Goal: Task Accomplishment & Management: Manage account settings

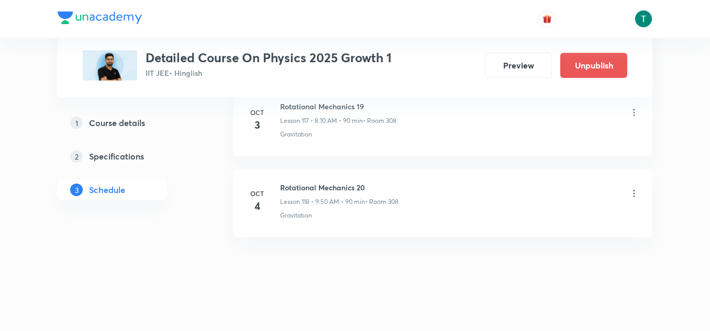
scroll to position [10140, 0]
click at [632, 194] on icon at bounding box center [633, 194] width 10 height 10
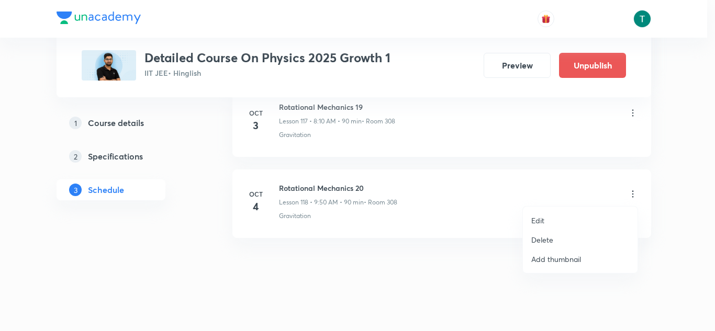
click at [544, 235] on p "Delete" at bounding box center [542, 239] width 22 height 11
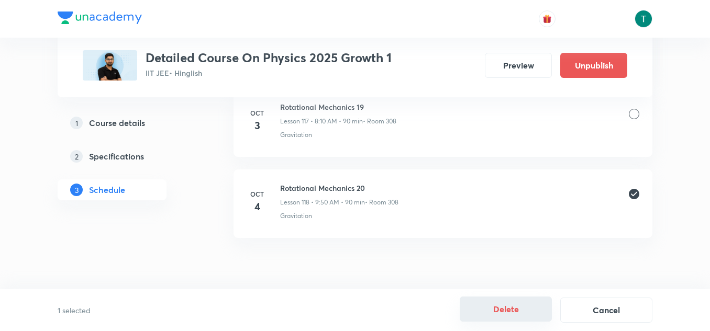
click at [516, 309] on button "Delete" at bounding box center [505, 309] width 92 height 25
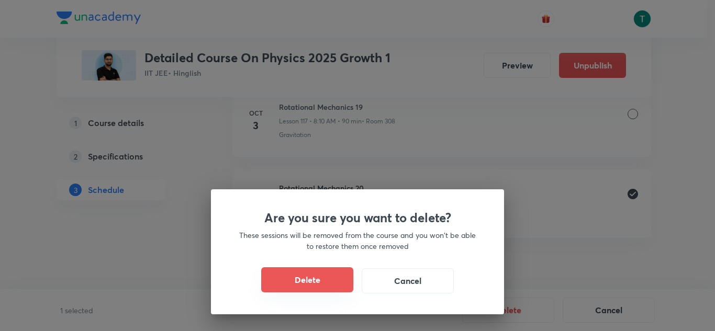
click at [306, 279] on button "Delete" at bounding box center [307, 279] width 92 height 25
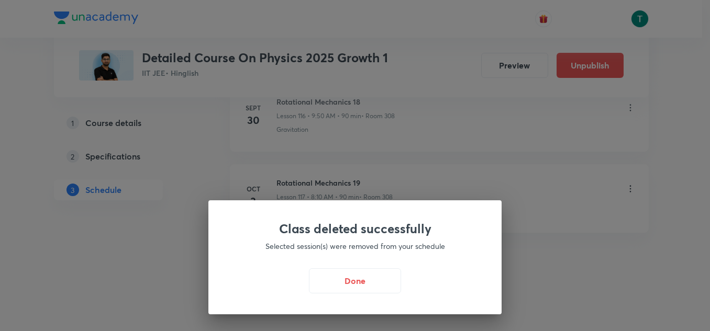
scroll to position [10064, 0]
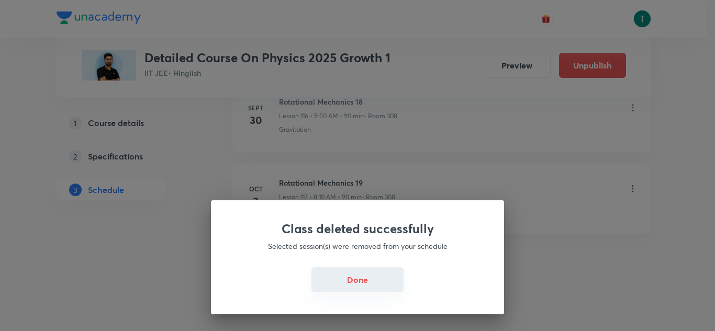
click at [355, 291] on button "Done" at bounding box center [357, 279] width 92 height 25
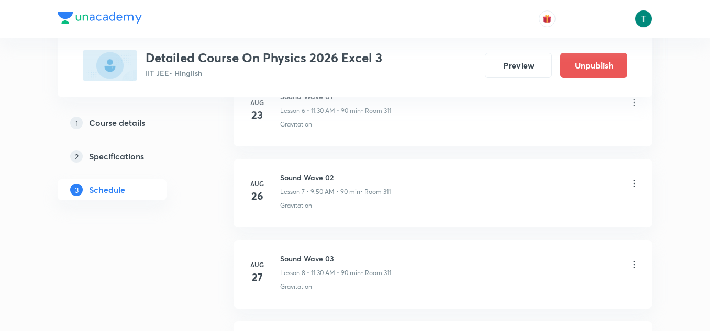
scroll to position [3347, 0]
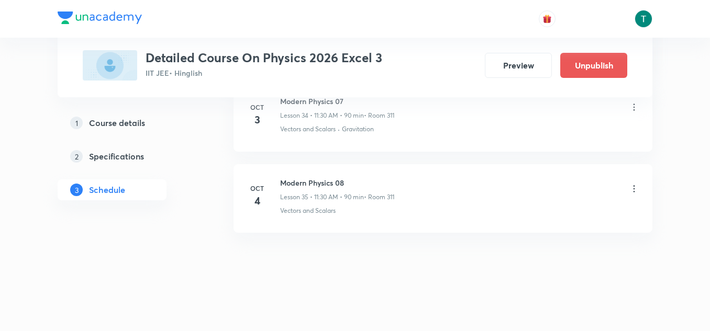
click at [636, 187] on icon at bounding box center [633, 189] width 10 height 10
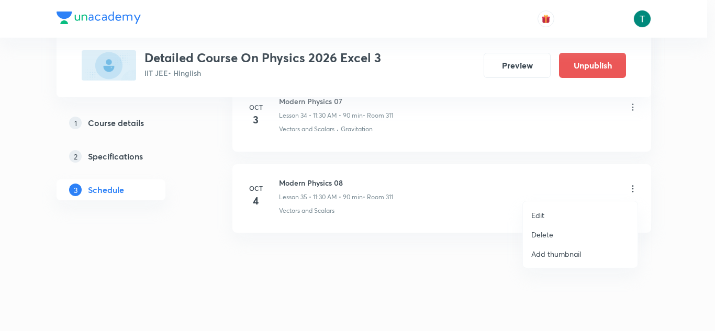
click at [534, 230] on p "Delete" at bounding box center [542, 234] width 22 height 11
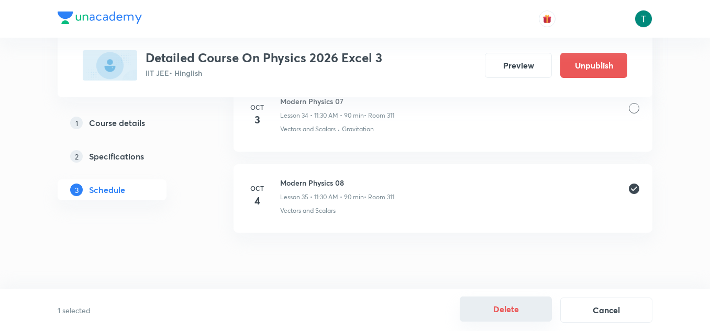
click at [500, 307] on button "Delete" at bounding box center [505, 309] width 92 height 25
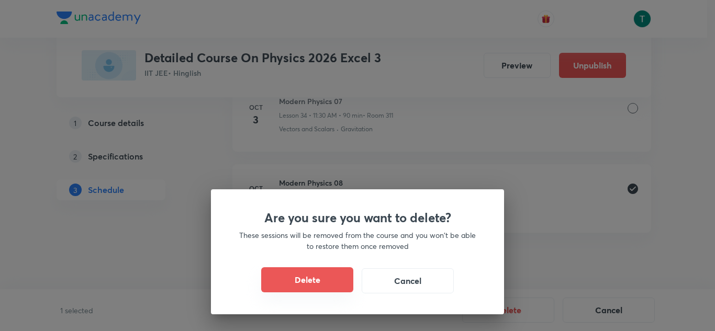
click at [302, 275] on button "Delete" at bounding box center [307, 279] width 92 height 25
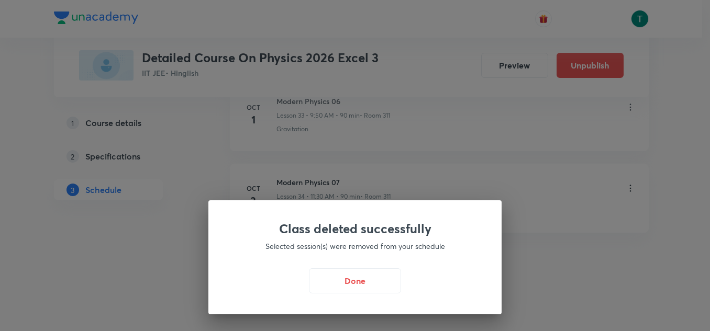
scroll to position [3266, 0]
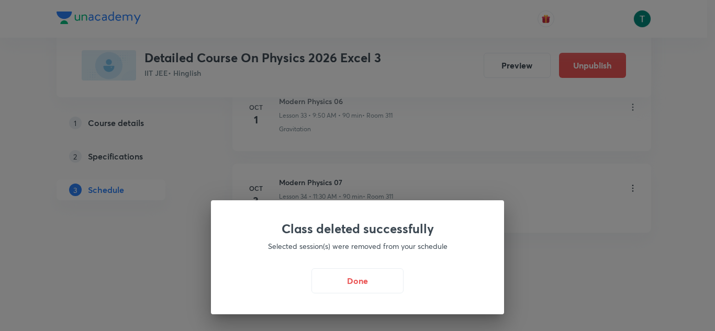
click at [364, 266] on div "Class deleted successfully Selected session(s) were removed from your schedule …" at bounding box center [357, 257] width 293 height 114
click at [364, 281] on button "Done" at bounding box center [357, 279] width 92 height 25
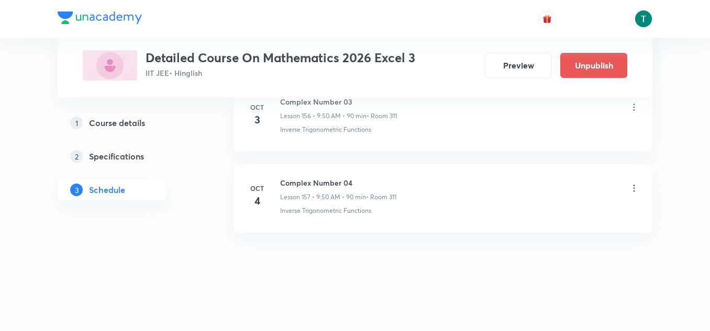
click at [631, 184] on icon at bounding box center [633, 188] width 10 height 10
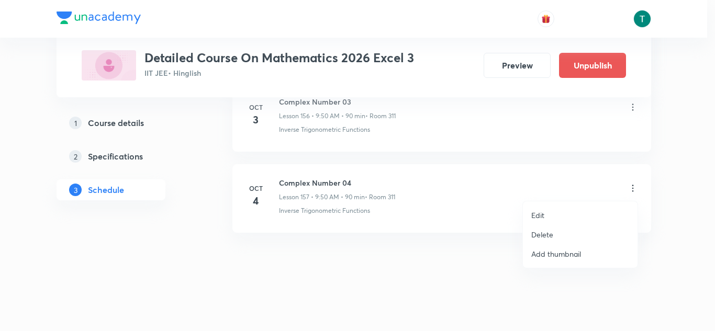
click at [545, 219] on li "Edit" at bounding box center [580, 215] width 115 height 19
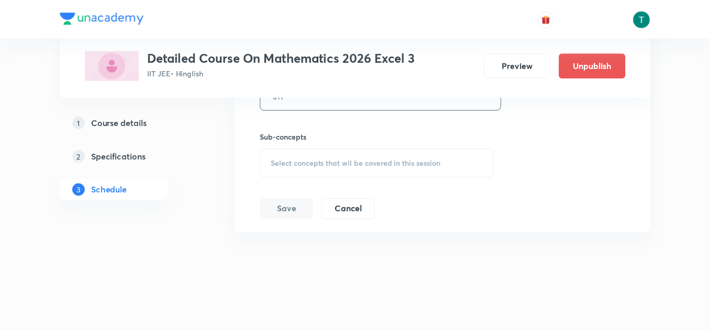
scroll to position [13151, 0]
click at [359, 162] on span "Select concepts that wil be covered in this session" at bounding box center [355, 163] width 171 height 8
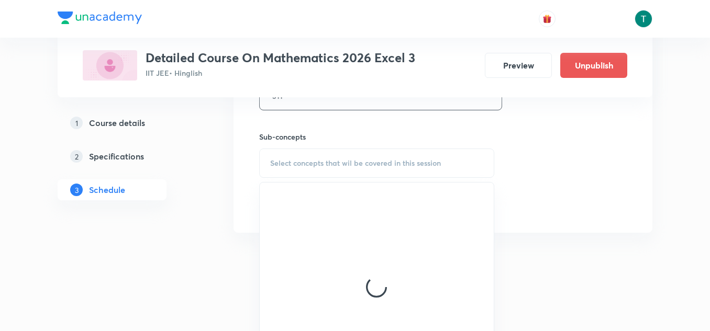
click at [344, 257] on div at bounding box center [377, 287] width 234 height 209
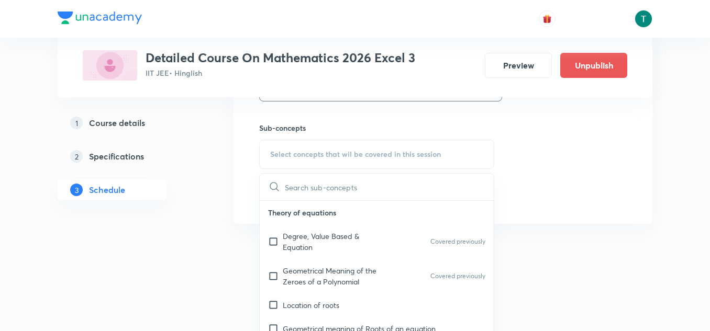
scroll to position [13163, 0]
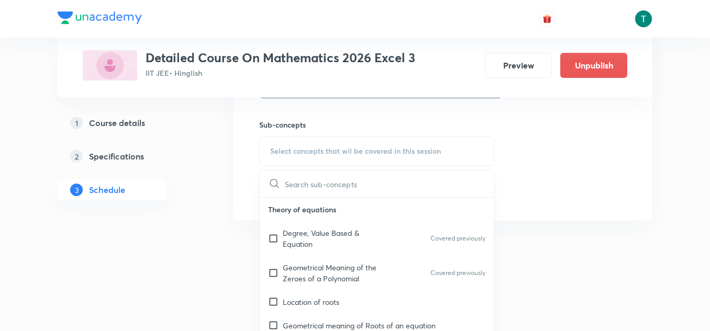
click at [337, 237] on p "Degree, Value Based & Equation" at bounding box center [336, 239] width 106 height 22
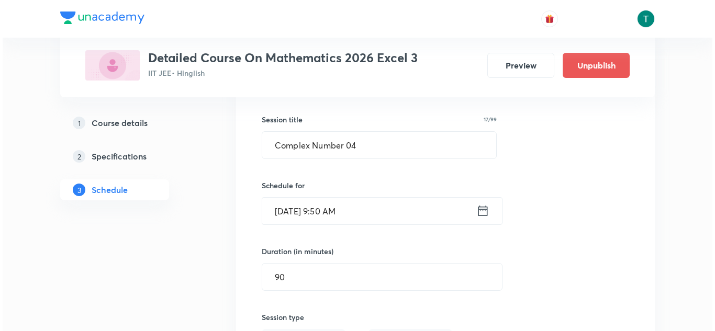
scroll to position [12789, 0]
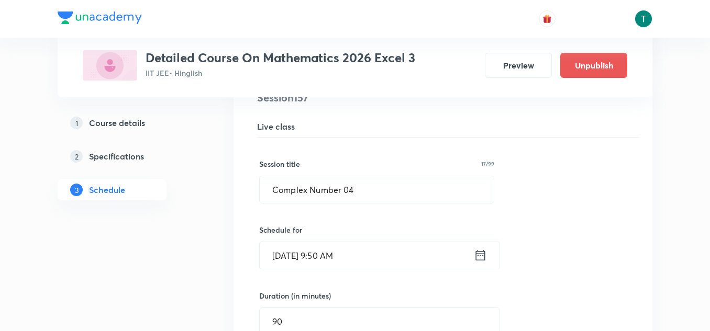
click at [325, 254] on input "Oct 4, 2025, 9:50 AM" at bounding box center [367, 255] width 214 height 27
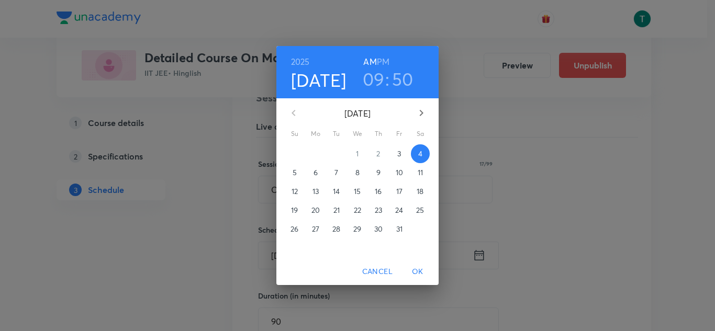
click at [373, 89] on h3 "09" at bounding box center [374, 79] width 22 height 22
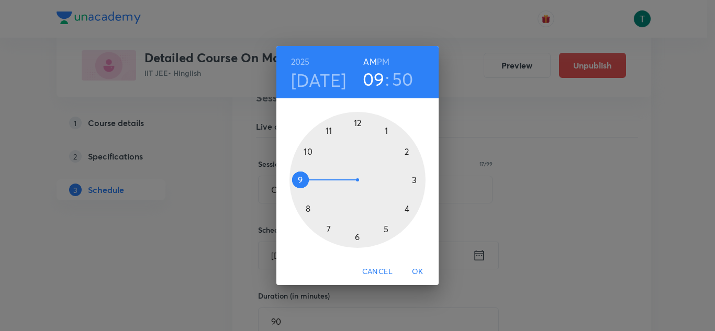
click at [329, 131] on div at bounding box center [357, 180] width 136 height 136
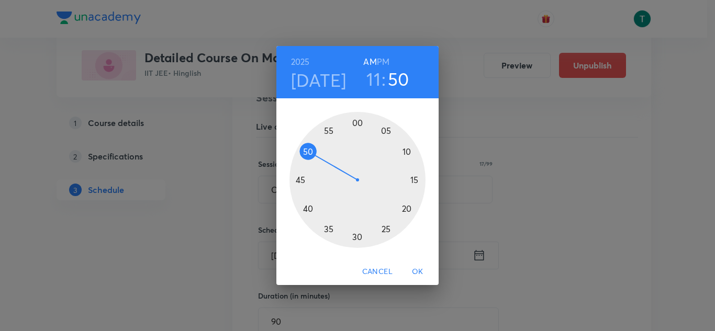
click at [357, 235] on div at bounding box center [357, 180] width 136 height 136
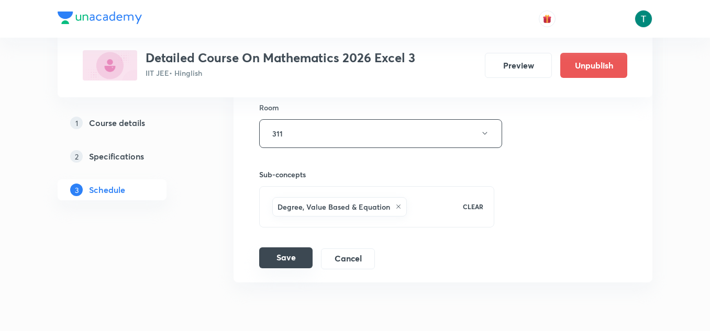
scroll to position [13114, 0]
click at [288, 257] on button "Save" at bounding box center [285, 257] width 53 height 21
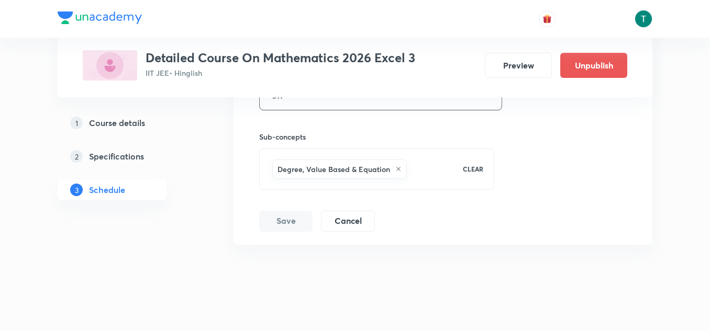
scroll to position [13163, 0]
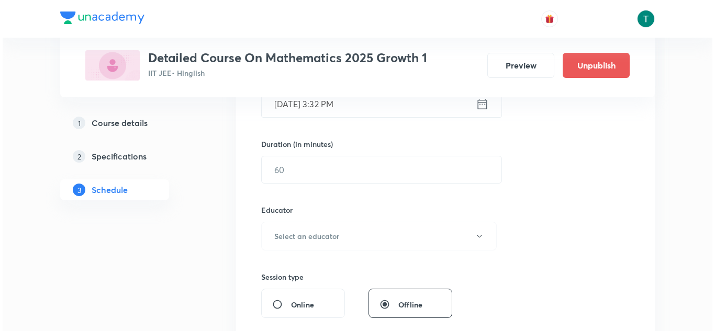
scroll to position [9740, 0]
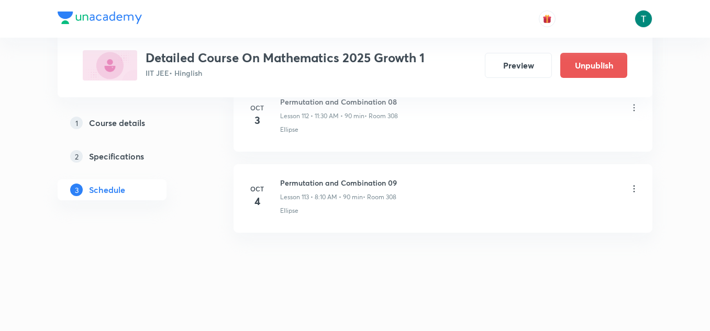
click at [635, 191] on icon at bounding box center [633, 189] width 10 height 10
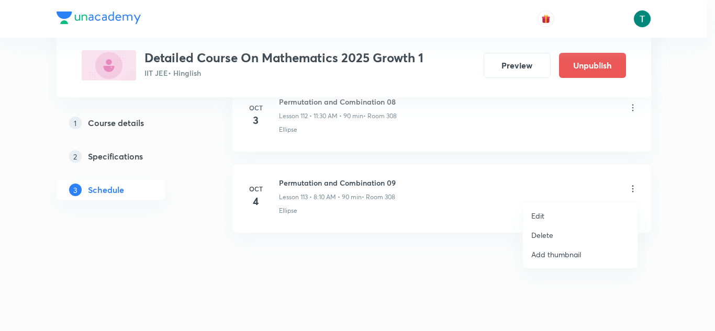
click at [544, 218] on p "Edit" at bounding box center [537, 215] width 13 height 11
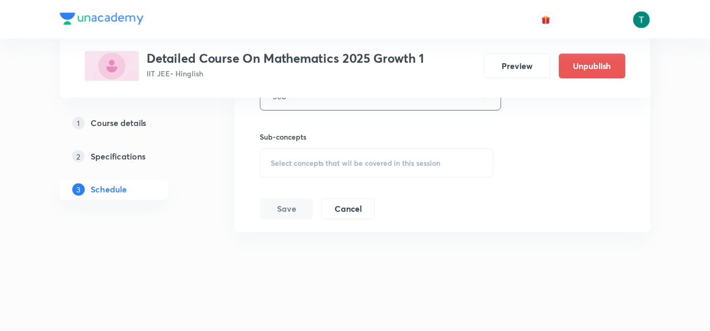
scroll to position [9649, 0]
click at [365, 165] on span "Select concepts that wil be covered in this session" at bounding box center [355, 163] width 171 height 8
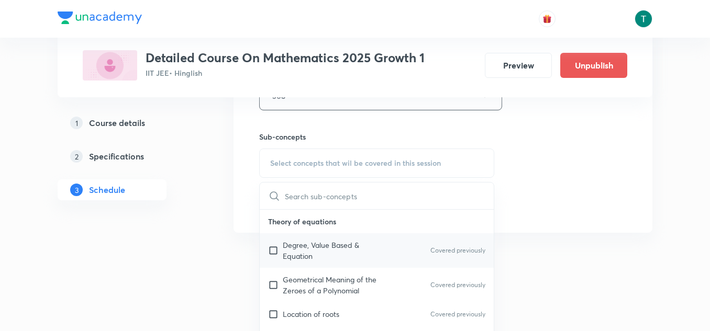
click at [339, 242] on p "Degree, Value Based & Equation" at bounding box center [336, 251] width 106 height 22
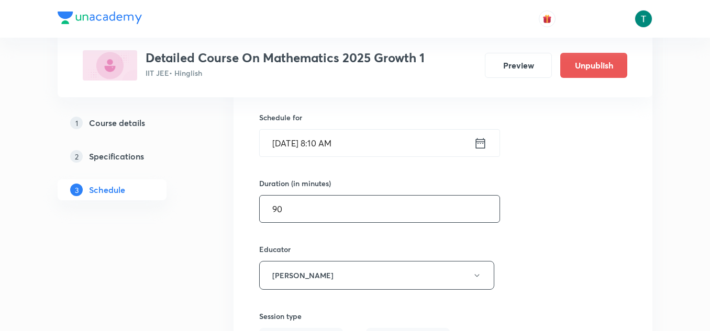
scroll to position [9330, 0]
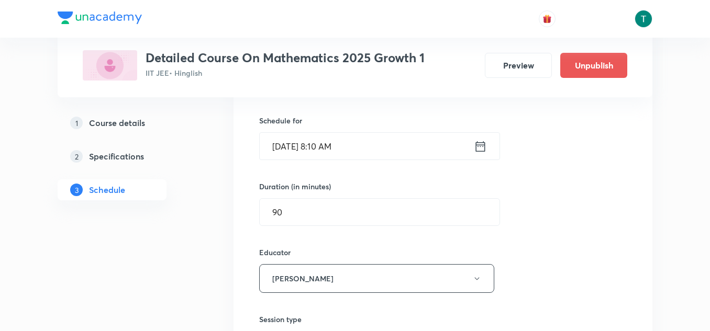
click at [325, 150] on input "Oct 4, 2025, 8:10 AM" at bounding box center [367, 146] width 214 height 27
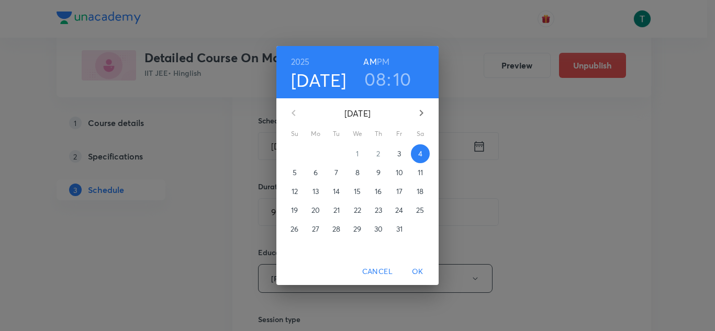
click at [379, 85] on h3 "08" at bounding box center [374, 79] width 21 height 22
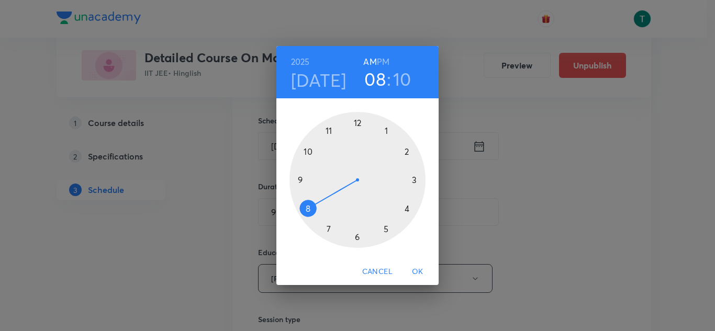
click at [300, 178] on div at bounding box center [357, 180] width 136 height 136
click at [309, 153] on div at bounding box center [357, 180] width 136 height 136
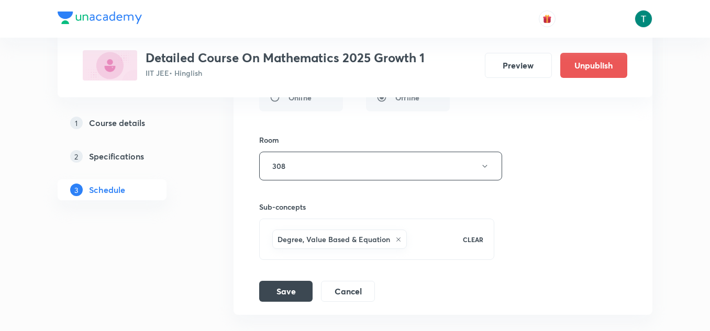
scroll to position [9580, 0]
click at [292, 291] on button "Save" at bounding box center [285, 289] width 53 height 21
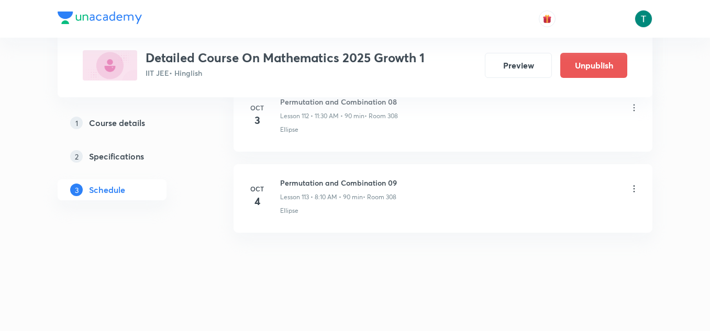
scroll to position [9192, 0]
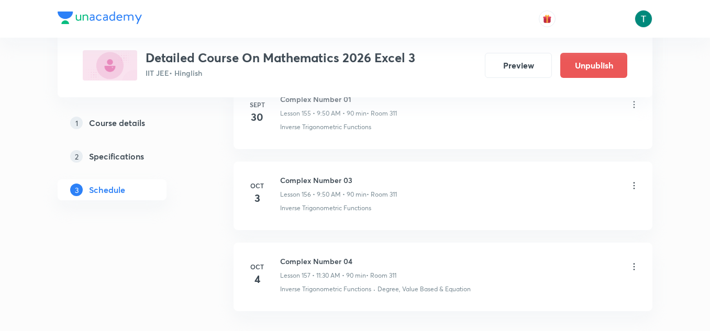
click at [462, 184] on div "Complex Number 03 Lesson 156 • 9:50 AM • 90 min • Room 311" at bounding box center [459, 187] width 359 height 25
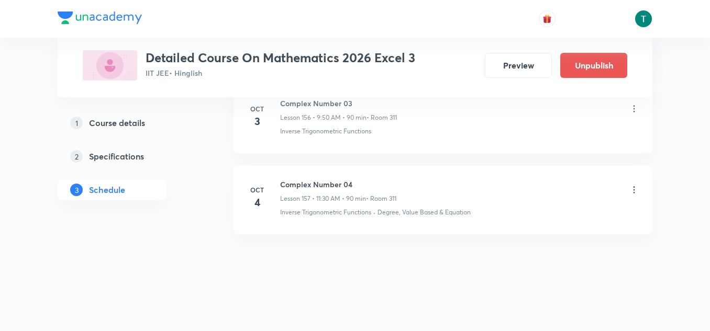
scroll to position [13241, 0]
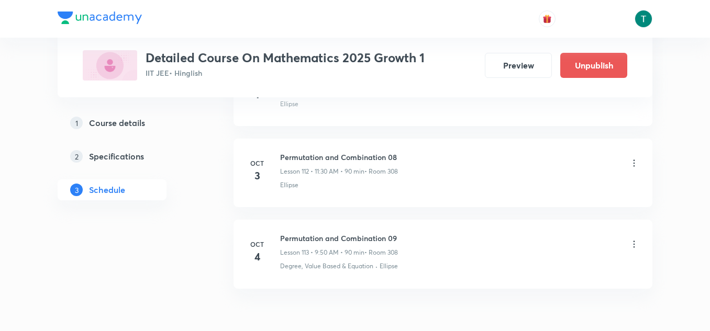
scroll to position [9741, 0]
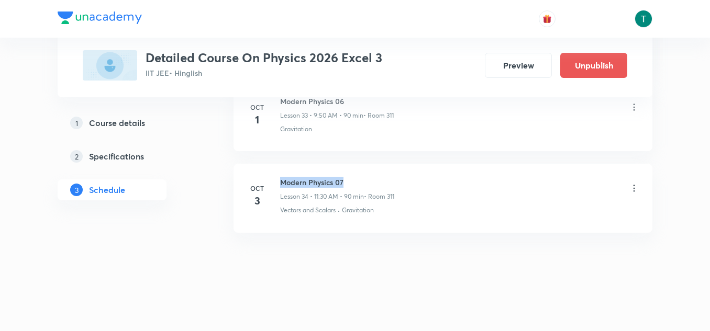
drag, startPoint x: 279, startPoint y: 175, endPoint x: 390, endPoint y: 172, distance: 110.5
click at [390, 172] on li "Oct 3 Modern Physics 07 Lesson 34 • 11:30 AM • 90 min • Room 311 Vectors and Sc…" at bounding box center [442, 198] width 419 height 69
copy h6 "Modern Physics 07"
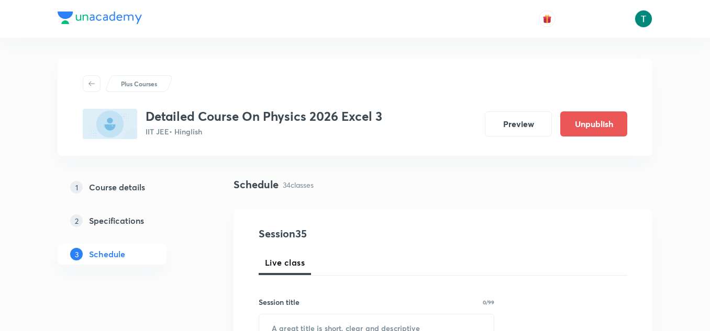
scroll to position [116, 0]
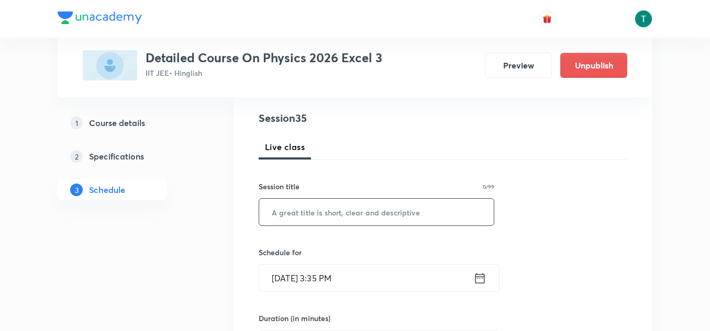
paste input "Modern Physics 07"
click at [343, 216] on input "text" at bounding box center [376, 212] width 234 height 27
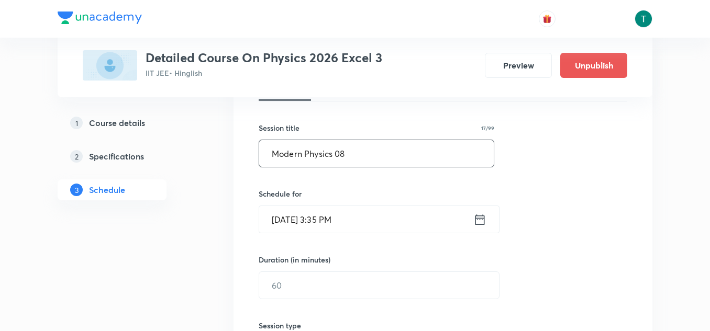
scroll to position [176, 0]
type input "Modern Physics 08"
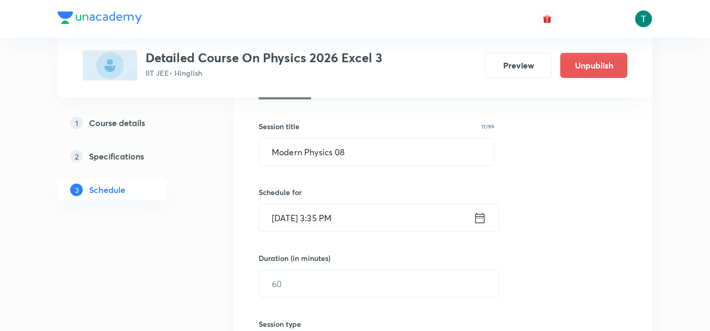
click at [322, 209] on input "[DATE] 3:35 PM" at bounding box center [366, 218] width 214 height 27
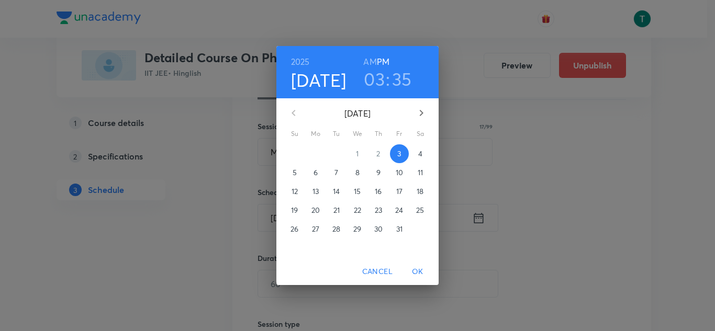
click at [421, 155] on p "4" at bounding box center [420, 154] width 4 height 10
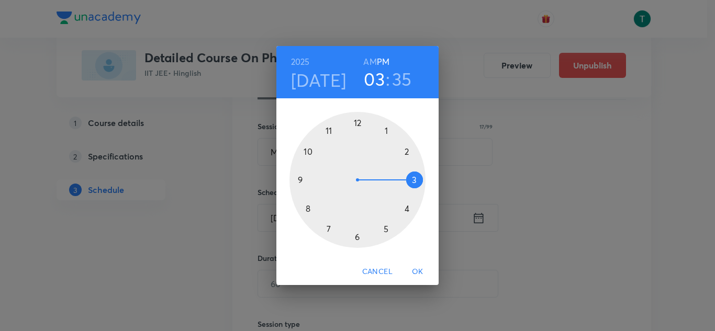
click at [366, 59] on h6 "AM" at bounding box center [369, 61] width 13 height 15
click at [298, 177] on div at bounding box center [357, 180] width 136 height 136
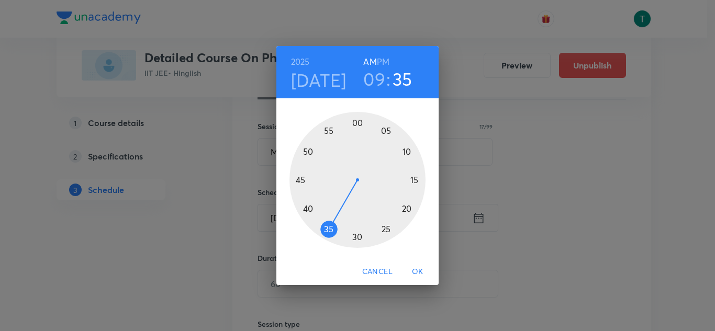
click at [306, 153] on div at bounding box center [357, 180] width 136 height 136
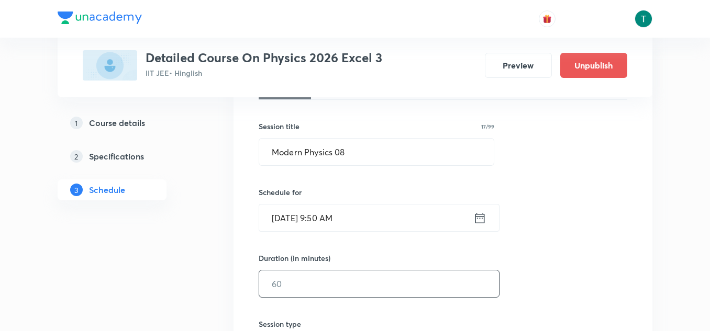
click at [288, 292] on input "text" at bounding box center [379, 284] width 240 height 27
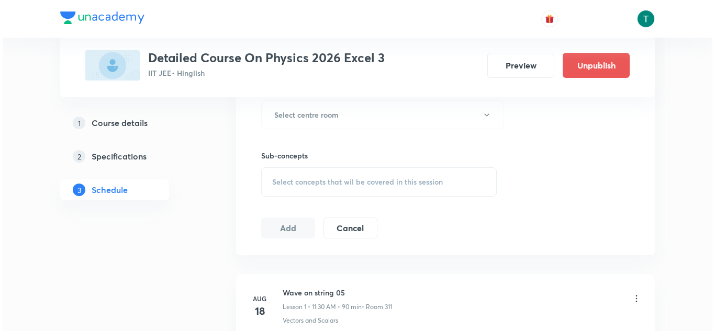
scroll to position [478, 0]
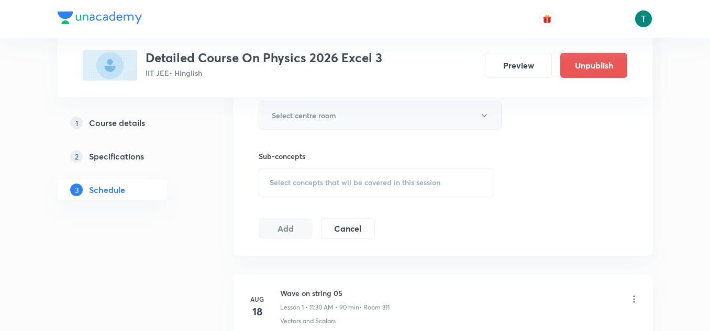
type input "90"
click at [314, 118] on h6 "Select centre room" at bounding box center [304, 115] width 64 height 11
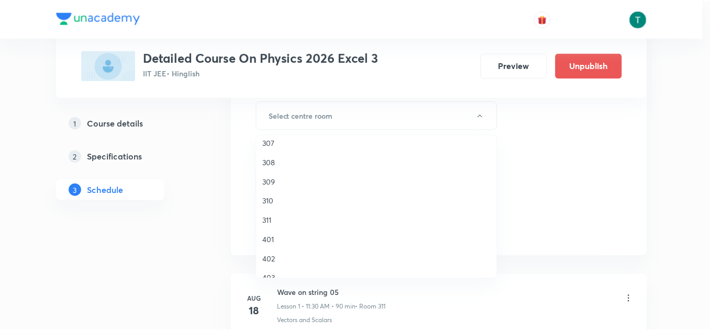
scroll to position [132, 0]
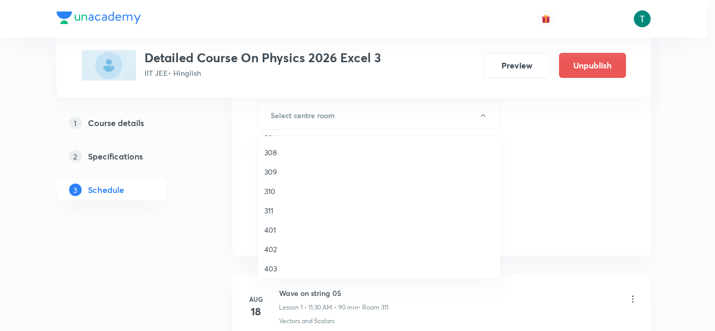
click at [283, 202] on li "311" at bounding box center [379, 210] width 242 height 19
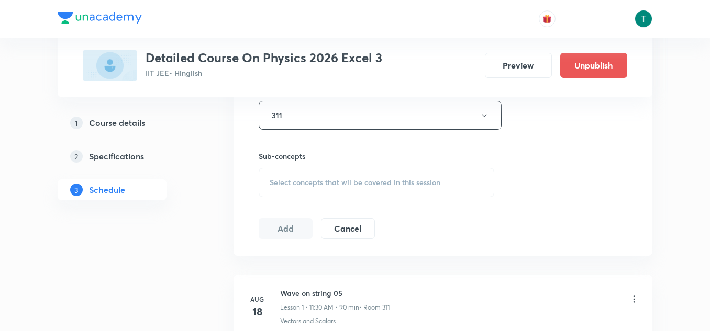
click at [314, 189] on div "Select concepts that wil be covered in this session" at bounding box center [375, 182] width 235 height 29
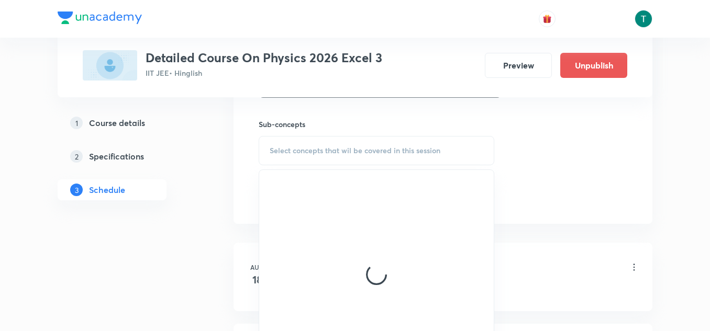
scroll to position [512, 0]
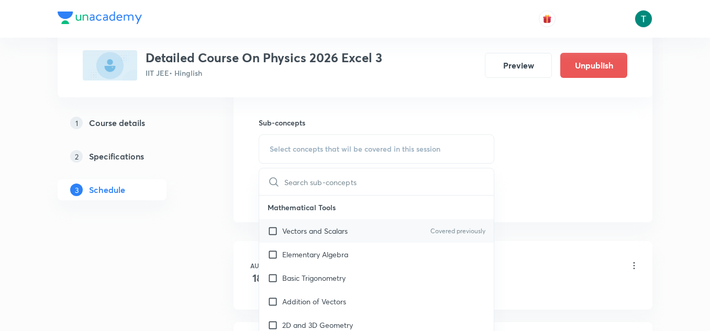
click at [340, 240] on div "Vectors and Scalars Covered previously" at bounding box center [376, 231] width 234 height 24
checkbox input "true"
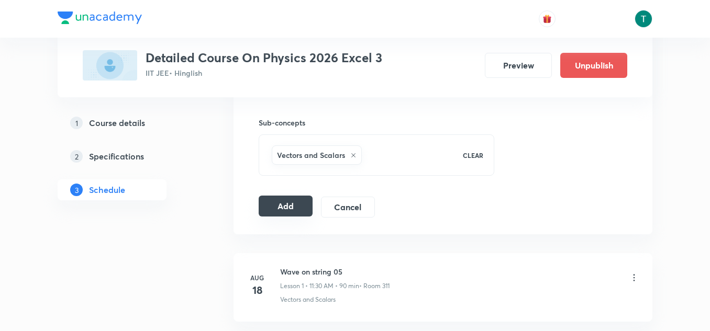
click at [277, 204] on button "Add" at bounding box center [285, 206] width 54 height 21
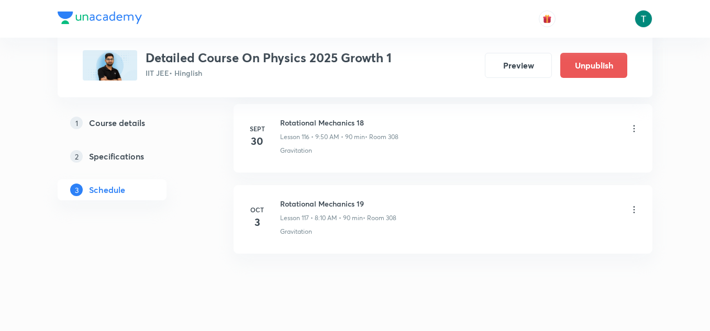
scroll to position [10041, 0]
drag, startPoint x: 279, startPoint y: 202, endPoint x: 415, endPoint y: 189, distance: 137.2
click at [415, 189] on li "Oct 3 Rotational Mechanics 19 Lesson 117 • 8:10 AM • 90 min • Room 308 Gravitat…" at bounding box center [442, 221] width 419 height 69
copy h6 "Rotational Mechanics 19"
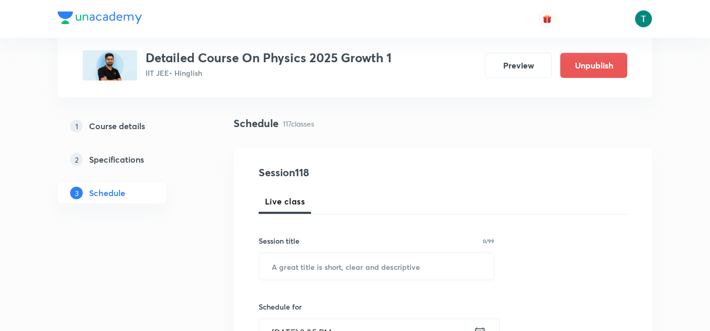
scroll to position [62, 0]
drag, startPoint x: 328, startPoint y: 250, endPoint x: 320, endPoint y: 264, distance: 15.9
click at [320, 264] on div "Session title 0/99 ​" at bounding box center [375, 257] width 235 height 45
paste input "Rotational Mechanics 19"
click at [320, 264] on input "text" at bounding box center [376, 266] width 234 height 27
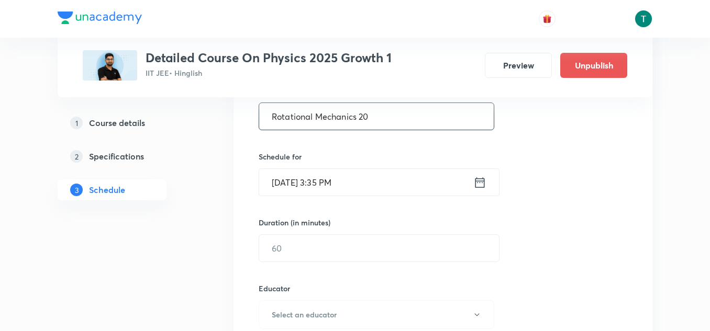
scroll to position [232, 0]
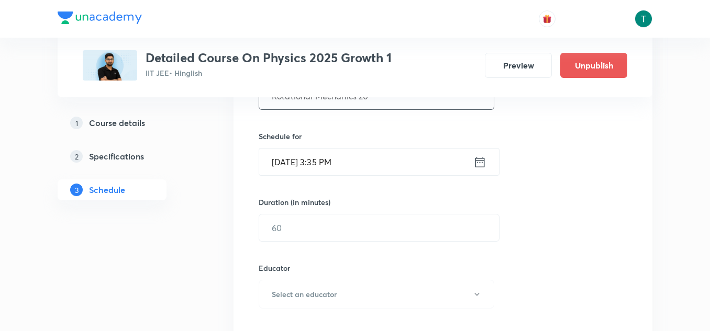
type input "Rotational Mechanics 20"
click at [321, 165] on input "Oct 3, 2025, 3:35 PM" at bounding box center [366, 162] width 214 height 27
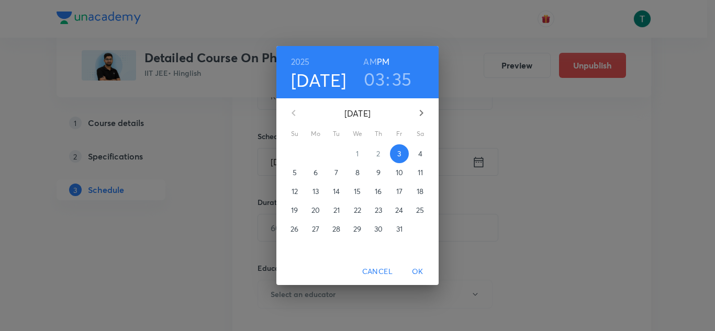
click at [424, 153] on span "4" at bounding box center [420, 154] width 19 height 10
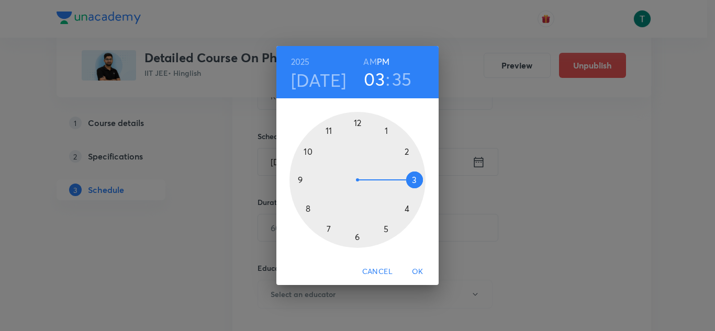
click at [370, 62] on h6 "AM" at bounding box center [369, 61] width 13 height 15
click at [309, 201] on div at bounding box center [357, 180] width 136 height 136
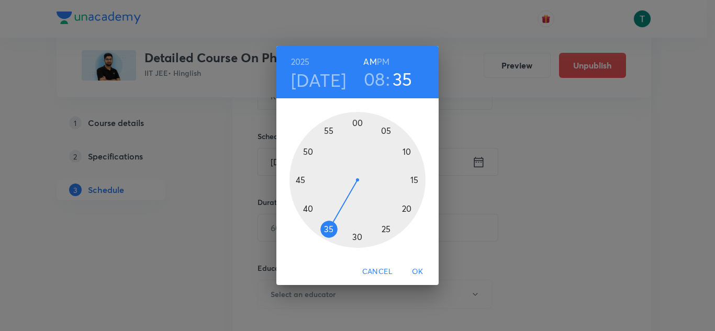
click at [409, 150] on div at bounding box center [357, 180] width 136 height 136
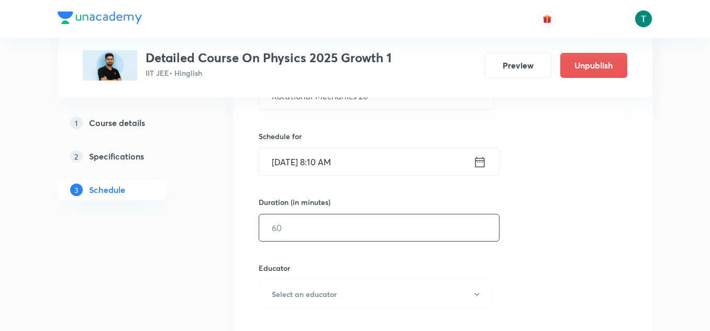
click at [289, 224] on input "text" at bounding box center [379, 228] width 240 height 27
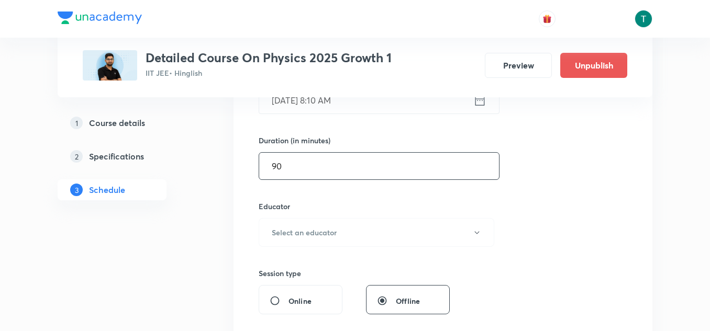
scroll to position [294, 0]
type input "90"
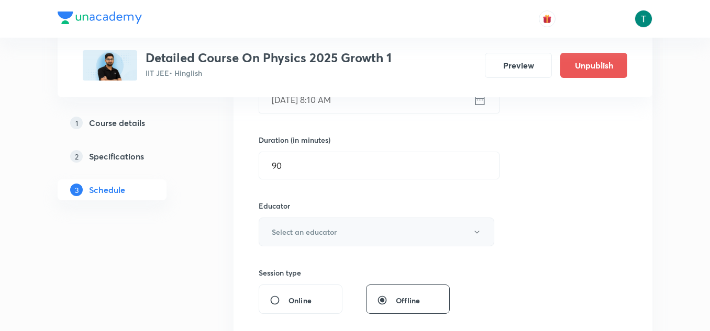
click at [333, 235] on h6 "Select an educator" at bounding box center [304, 232] width 65 height 11
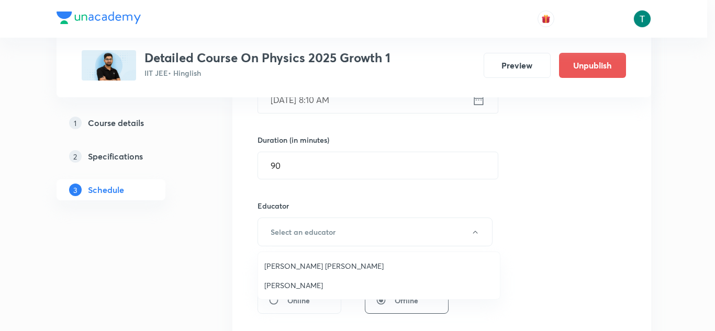
click at [268, 196] on div at bounding box center [357, 165] width 715 height 331
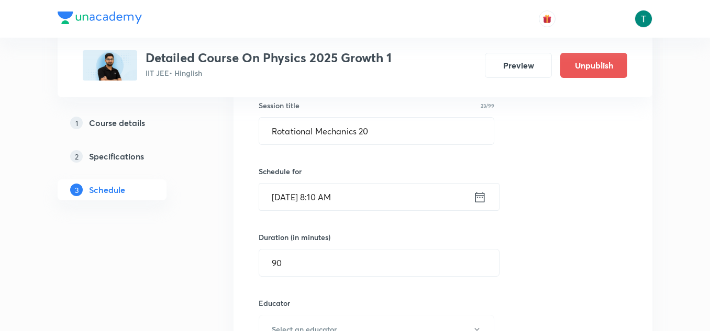
scroll to position [197, 0]
click at [137, 125] on h5 "Course details" at bounding box center [117, 123] width 56 height 13
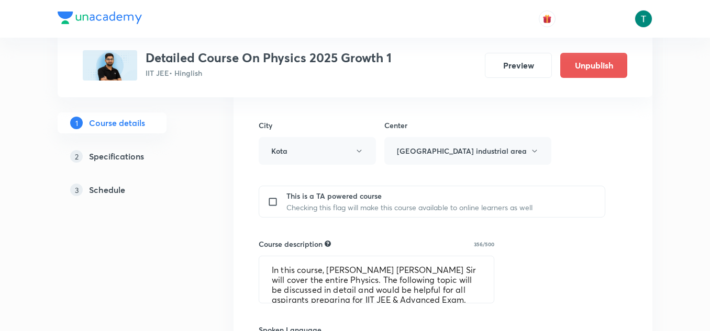
scroll to position [726, 0]
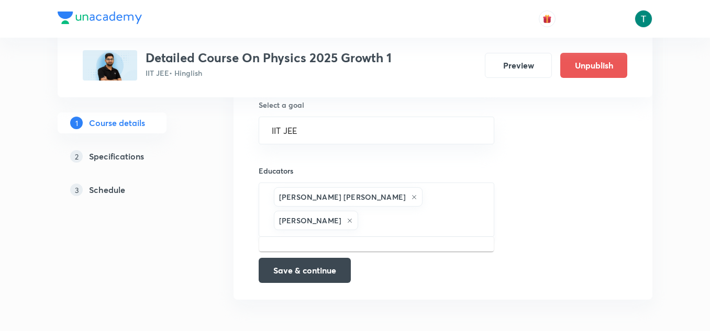
click at [374, 221] on input "text" at bounding box center [420, 220] width 121 height 19
paste input "unacademy-user-B62BER571TOO"
type input "unacademy-user-B62BER571TOO"
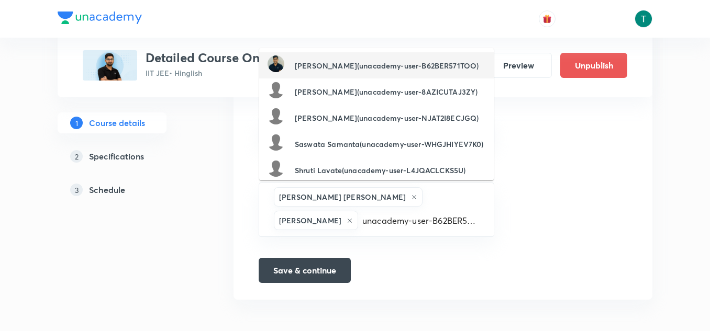
click at [334, 70] on h6 "Madhav Singla(unacademy-user-B62BER571TOO)" at bounding box center [387, 65] width 184 height 11
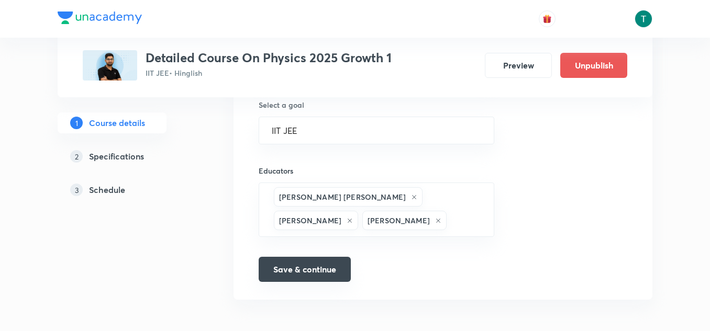
click at [328, 264] on button "Save & continue" at bounding box center [304, 269] width 92 height 25
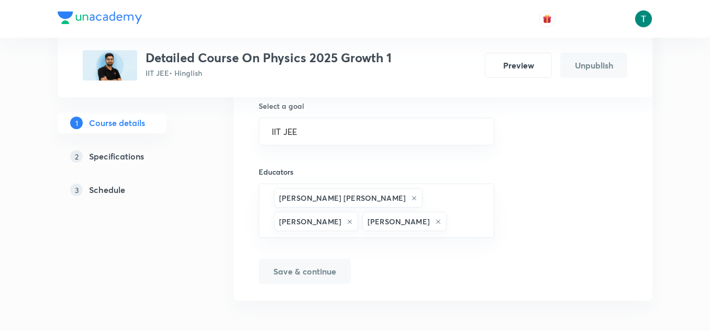
scroll to position [730, 0]
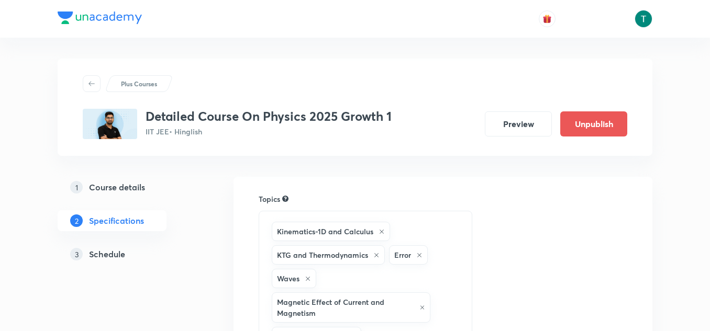
scroll to position [125, 0]
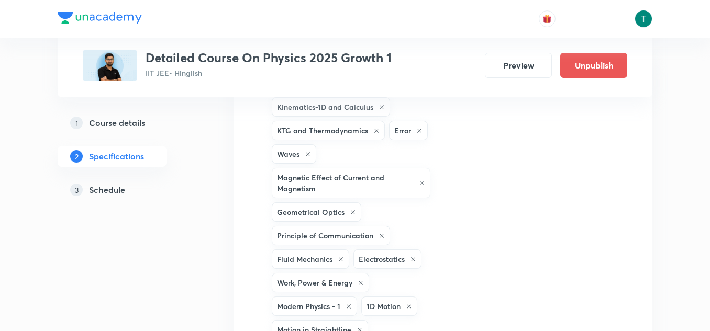
click at [114, 191] on h5 "Schedule" at bounding box center [107, 190] width 36 height 13
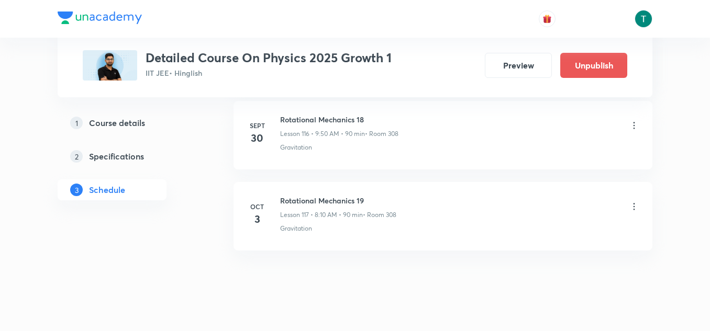
scroll to position [10040, 0]
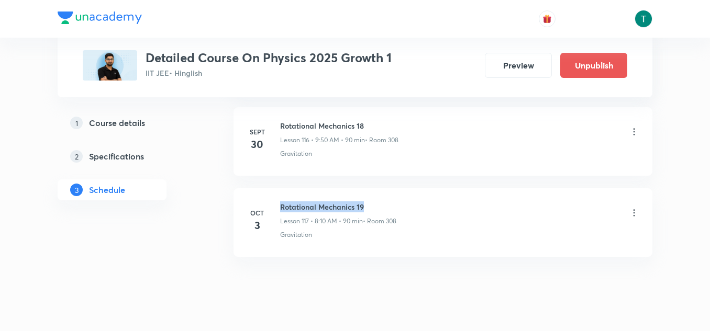
drag, startPoint x: 280, startPoint y: 199, endPoint x: 418, endPoint y: 196, distance: 137.6
click at [418, 196] on li "Oct 3 Rotational Mechanics 19 Lesson 117 • 8:10 AM • 90 min • Room 308 Gravitat…" at bounding box center [442, 222] width 419 height 69
copy h6 "Rotational Mechanics 19"
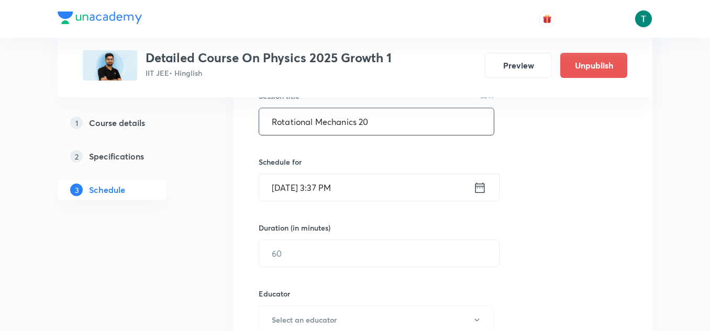
type input "Rotational Mechanics 20"
click at [317, 189] on input "Oct 3, 2025, 3:37 PM" at bounding box center [366, 187] width 214 height 27
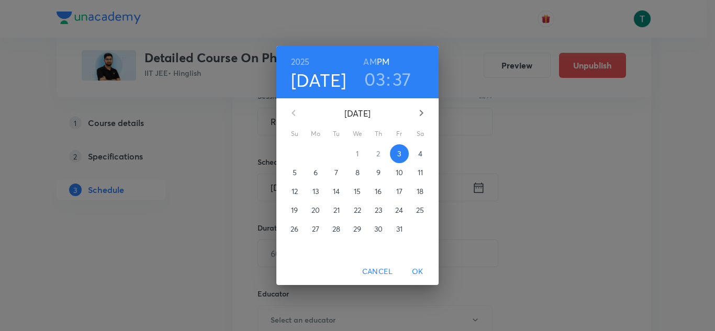
click at [425, 152] on span "4" at bounding box center [420, 154] width 19 height 10
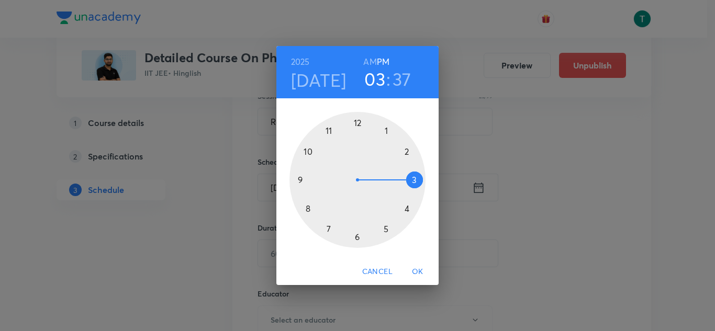
click at [306, 208] on div at bounding box center [357, 180] width 136 height 136
click at [404, 151] on div at bounding box center [357, 180] width 136 height 136
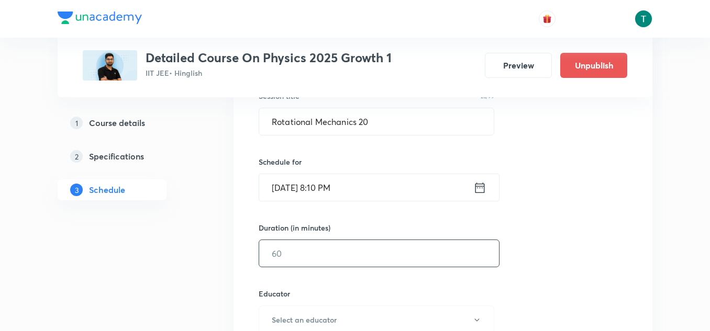
click at [299, 260] on input "text" at bounding box center [379, 253] width 240 height 27
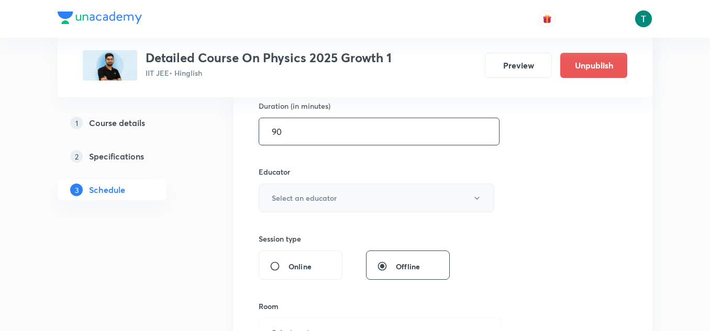
scroll to position [342, 0]
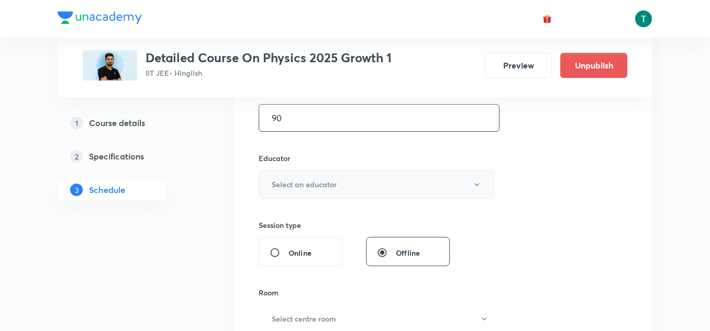
type input "90"
click at [335, 188] on h6 "Select an educator" at bounding box center [304, 184] width 65 height 11
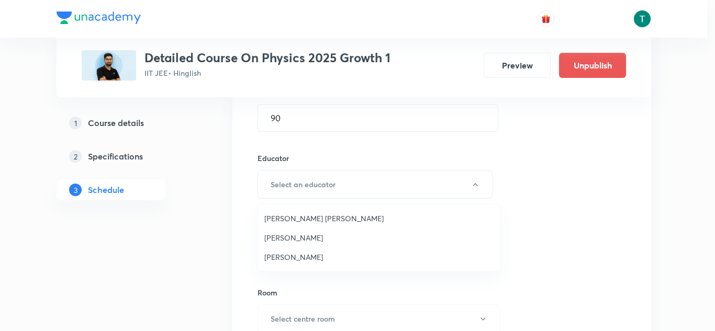
click at [322, 251] on li "Madhav Singla" at bounding box center [379, 256] width 242 height 19
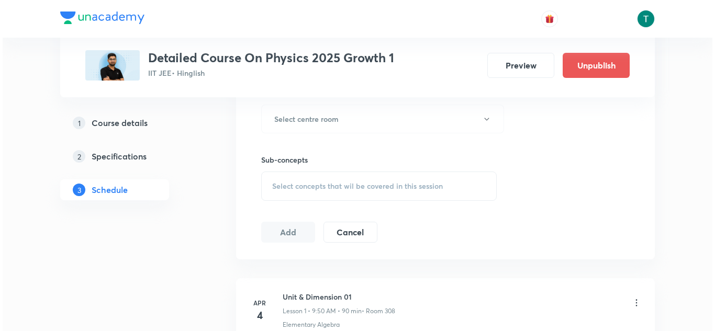
scroll to position [544, 0]
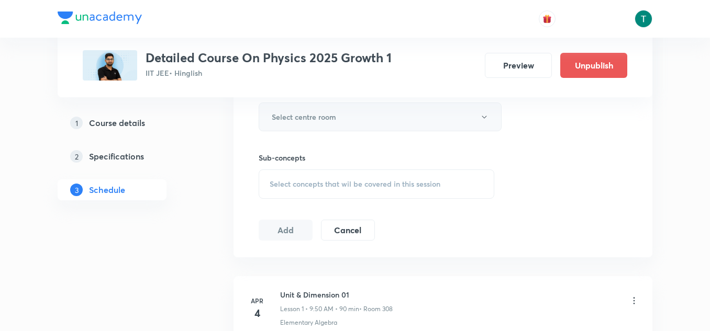
click at [345, 107] on button "Select centre room" at bounding box center [379, 117] width 243 height 29
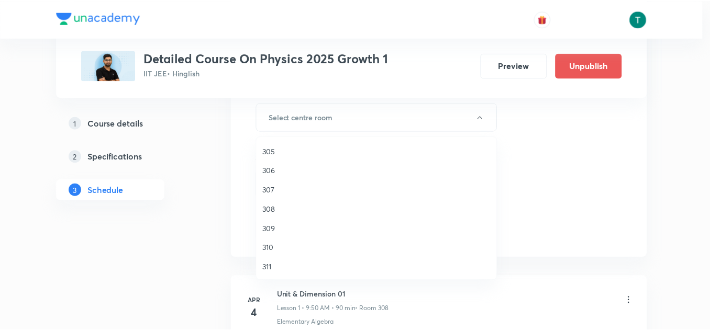
scroll to position [78, 0]
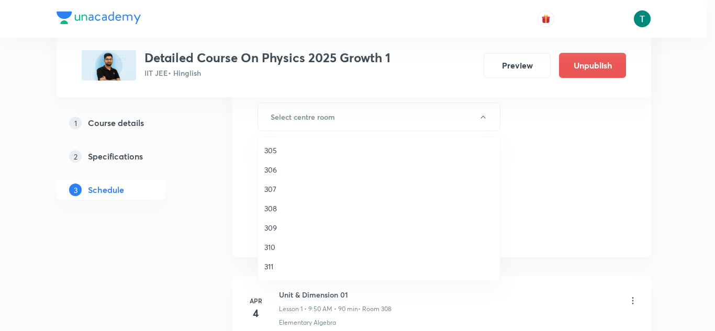
click at [273, 208] on span "308" at bounding box center [378, 208] width 229 height 11
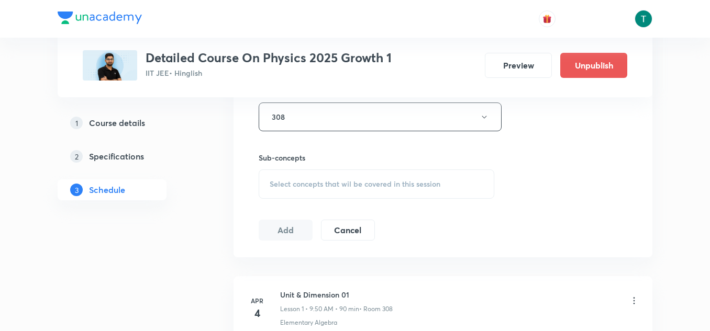
click at [344, 185] on span "Select concepts that wil be covered in this session" at bounding box center [354, 184] width 171 height 8
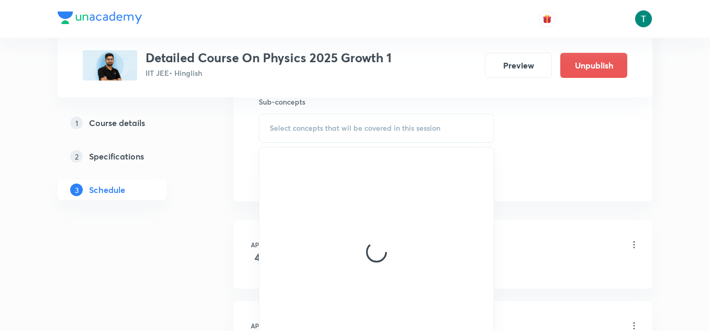
scroll to position [600, 0]
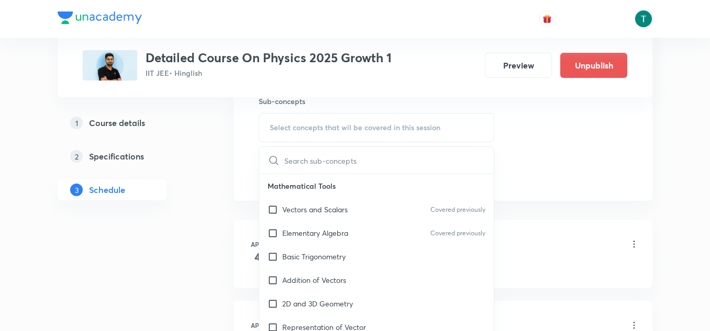
click at [337, 238] on p "Elementary Algebra" at bounding box center [315, 233] width 66 height 11
checkbox input "true"
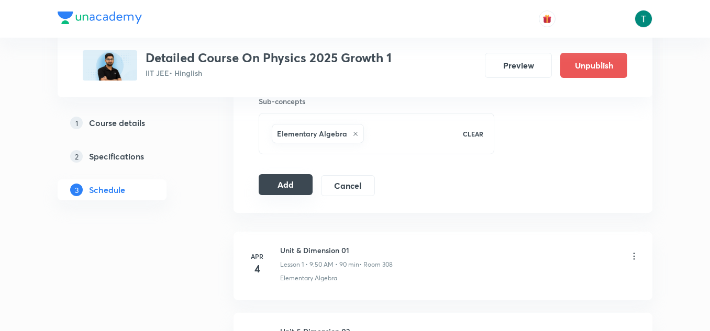
click at [271, 188] on button "Add" at bounding box center [285, 184] width 54 height 21
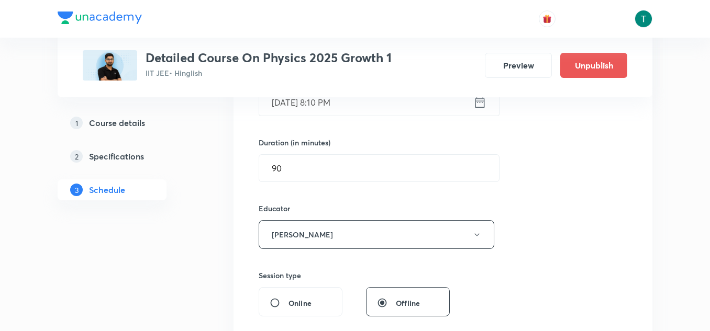
scroll to position [279, 0]
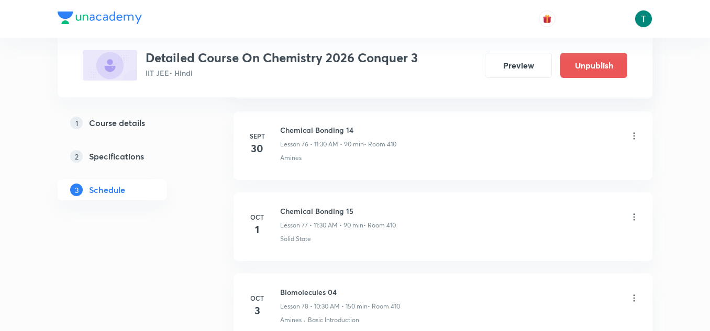
scroll to position [6730, 0]
drag, startPoint x: 279, startPoint y: 208, endPoint x: 416, endPoint y: 210, distance: 137.6
click at [416, 210] on div "Oct 1 Chemical Bonding 15 Lesson 77 • 11:30 AM • 90 min • Room 410 Solid State" at bounding box center [442, 224] width 392 height 38
copy h6 "Chemical Bonding 15"
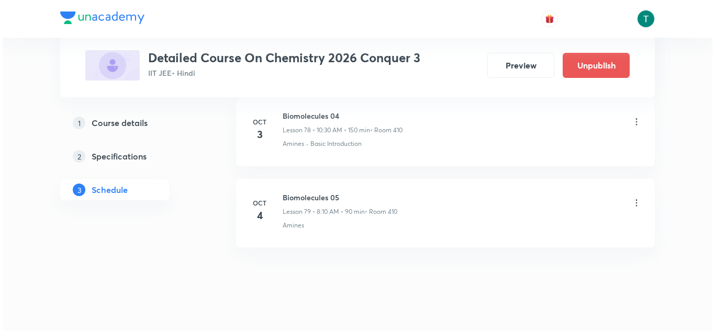
scroll to position [6920, 0]
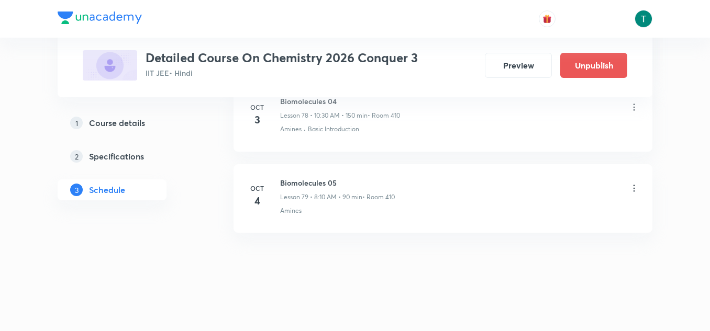
click at [635, 189] on icon at bounding box center [633, 188] width 10 height 10
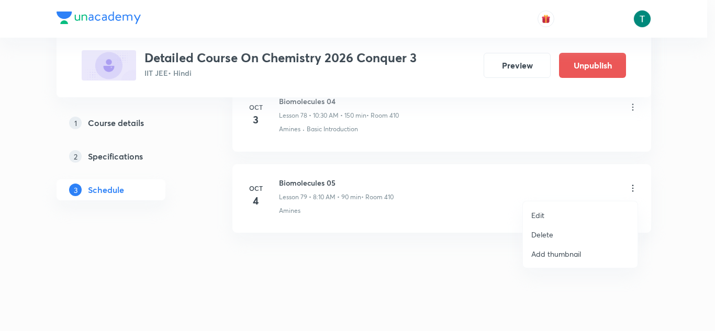
click at [541, 218] on p "Edit" at bounding box center [537, 215] width 13 height 11
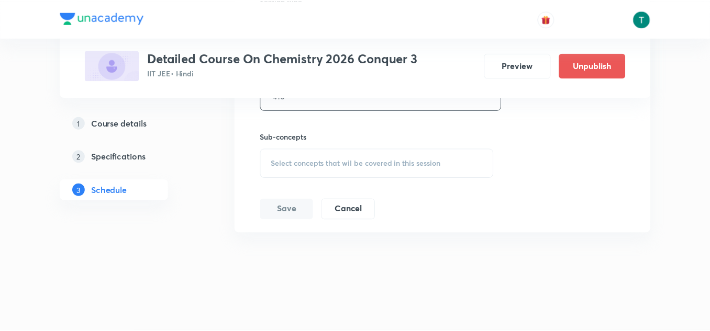
scroll to position [6830, 0]
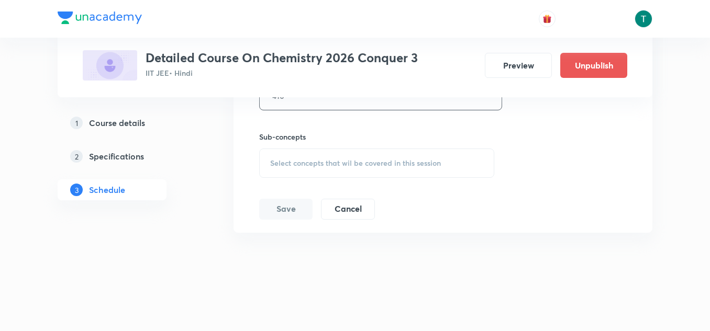
click at [373, 160] on span "Select concepts that wil be covered in this session" at bounding box center [355, 163] width 171 height 8
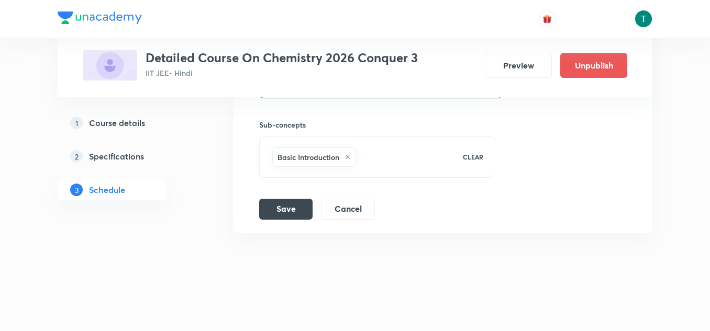
scroll to position [6842, 0]
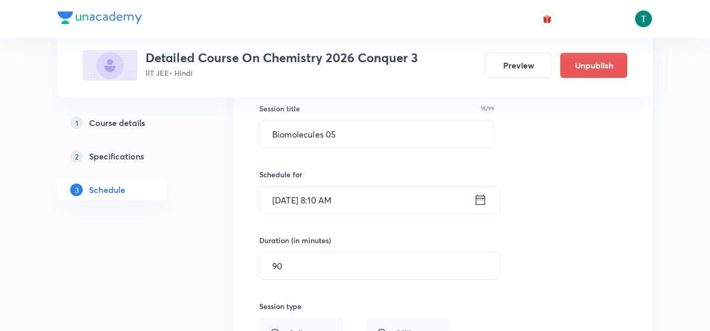
scroll to position [6523, 0]
drag, startPoint x: 350, startPoint y: 143, endPoint x: 258, endPoint y: 139, distance: 91.6
click at [258, 139] on div "Biomolecules 05 Lesson 79 • Room 410 Amines Session 79 Live class Session title…" at bounding box center [442, 286] width 392 height 503
paste input "Chemical Bonding 1"
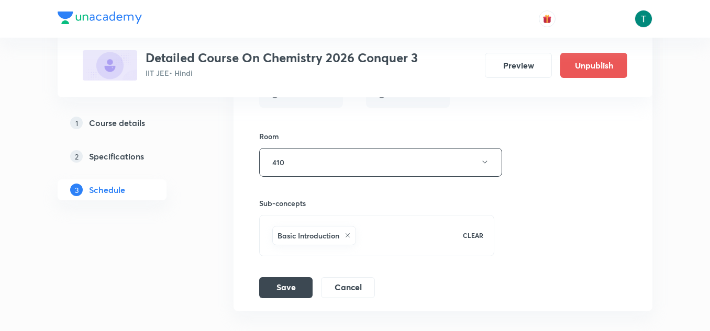
scroll to position [6764, 0]
type input "Chemical Bonding 16"
click at [281, 293] on button "Save" at bounding box center [285, 286] width 53 height 21
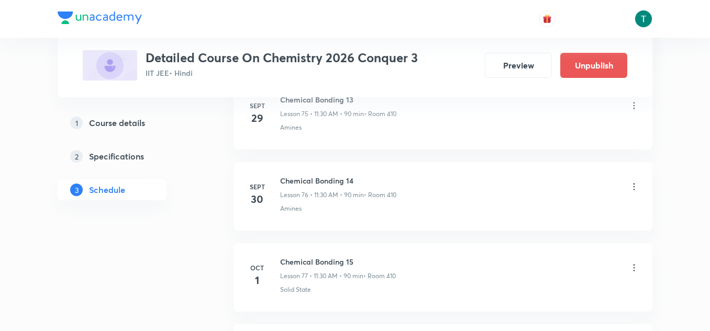
scroll to position [6439, 0]
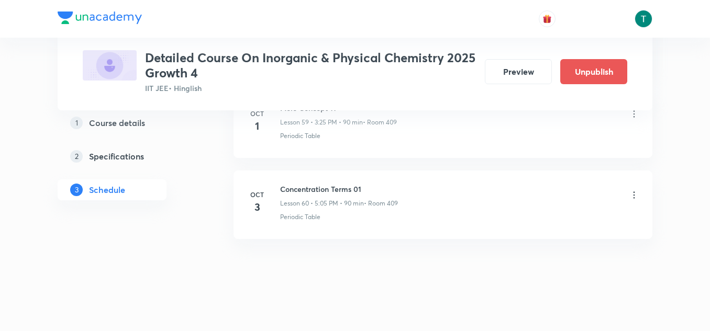
scroll to position [5447, 0]
click at [637, 197] on icon at bounding box center [633, 195] width 10 height 10
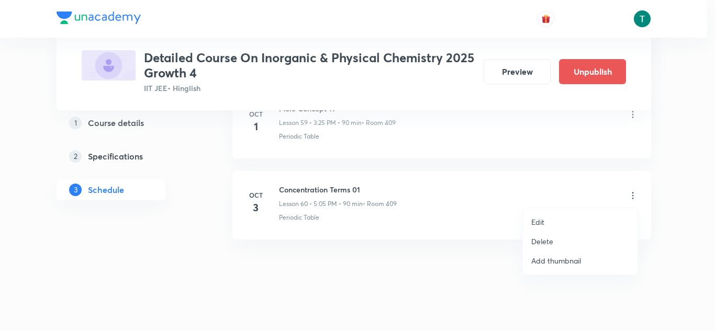
click at [553, 235] on li "Delete" at bounding box center [580, 241] width 115 height 19
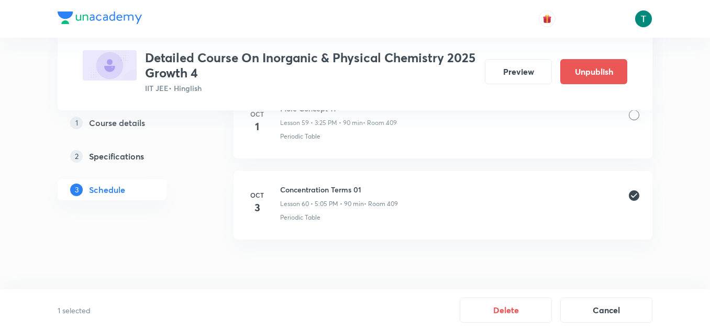
click at [531, 305] on button "Delete" at bounding box center [505, 310] width 92 height 25
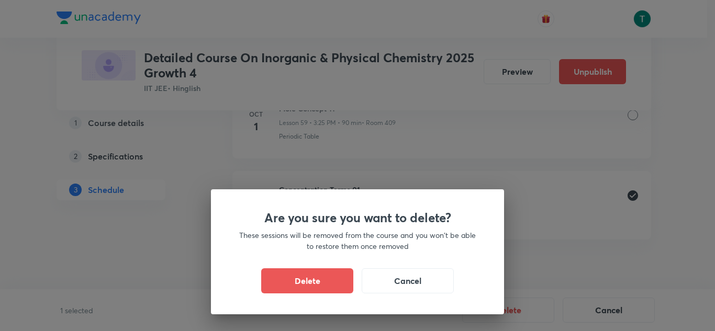
click at [514, 307] on div "Are you sure you want to delete? These sessions will be removed from the course…" at bounding box center [357, 165] width 715 height 331
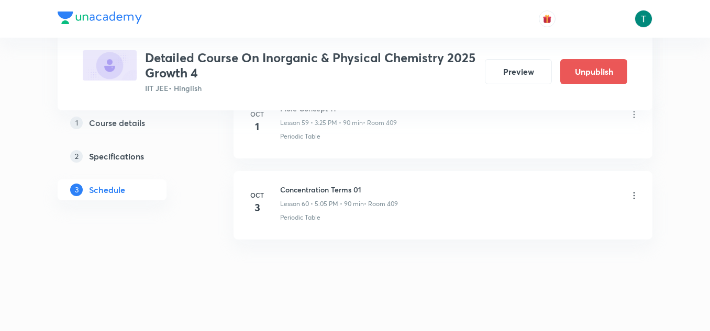
click at [632, 195] on icon at bounding box center [633, 195] width 10 height 10
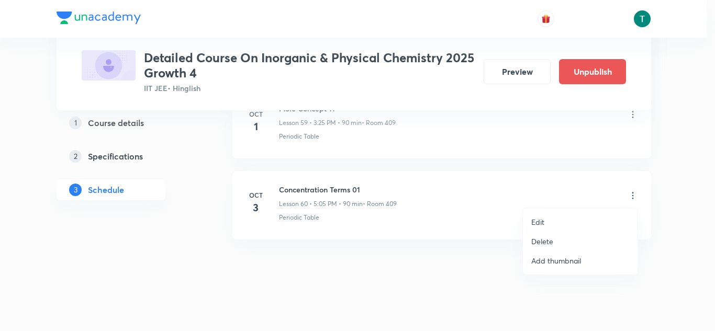
click at [544, 240] on p "Delete" at bounding box center [542, 241] width 22 height 11
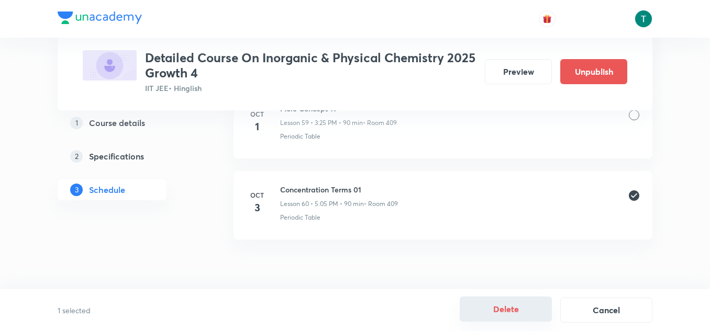
click at [512, 308] on button "Delete" at bounding box center [505, 309] width 92 height 25
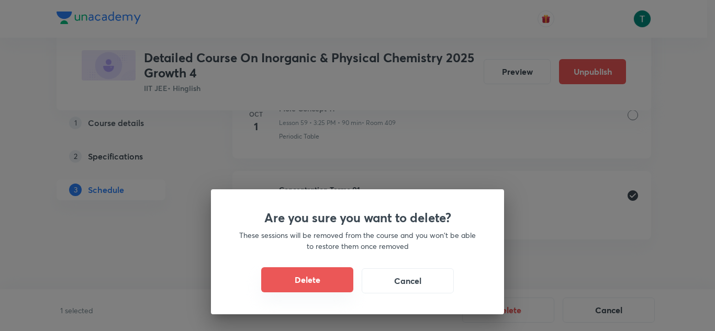
click at [339, 288] on button "Delete" at bounding box center [307, 279] width 92 height 25
